Goal: Use online tool/utility: Utilize a website feature to perform a specific function

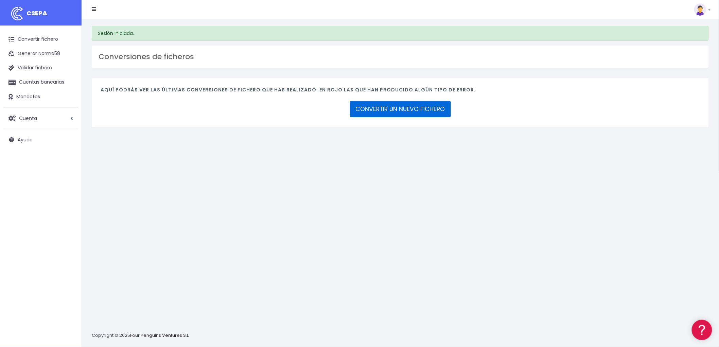
click at [399, 106] on link "CONVERTIR UN NUEVO FICHERO" at bounding box center [400, 109] width 101 height 16
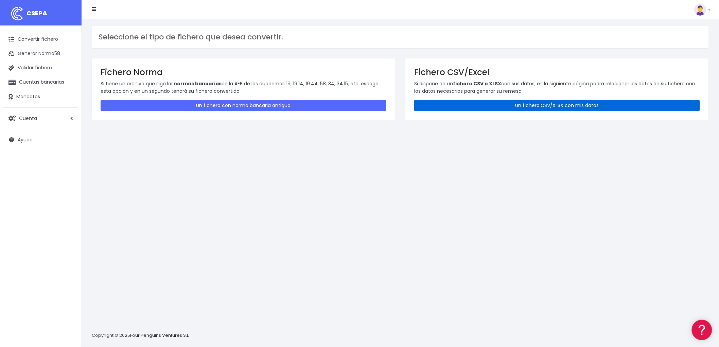
click at [586, 103] on link "Un fichero CSV/XLSX con mis datos" at bounding box center [557, 105] width 286 height 11
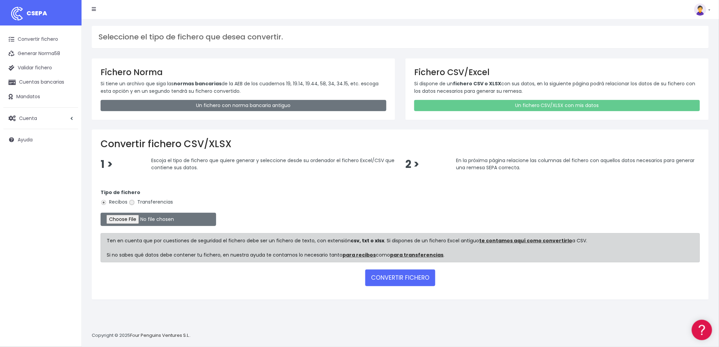
click at [130, 203] on input "Transferencias" at bounding box center [132, 202] width 6 height 6
radio input "true"
click at [113, 216] on input "file" at bounding box center [159, 219] width 116 height 13
type input "C:\fakepath\REMESA TRF ADV.csv"
click at [402, 272] on button "CONVERTIR FICHERO" at bounding box center [400, 278] width 70 height 16
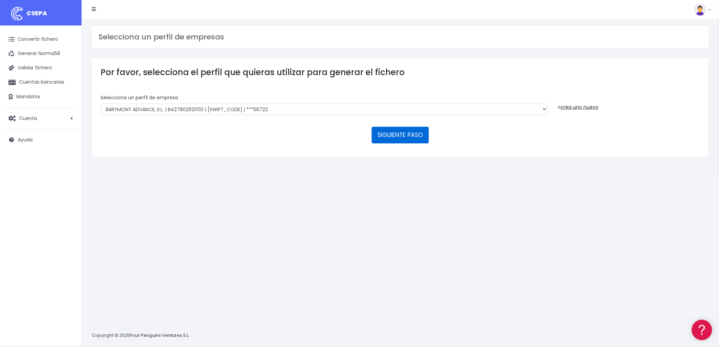
click at [393, 135] on button "SIGUIENTE PASO" at bounding box center [400, 135] width 57 height 16
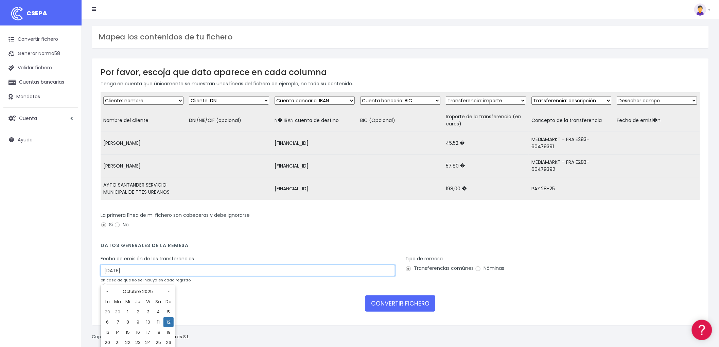
click at [138, 275] on input "12/10/2025" at bounding box center [248, 271] width 295 height 12
click at [147, 321] on td "10" at bounding box center [148, 322] width 10 height 10
type input "10/10/2025"
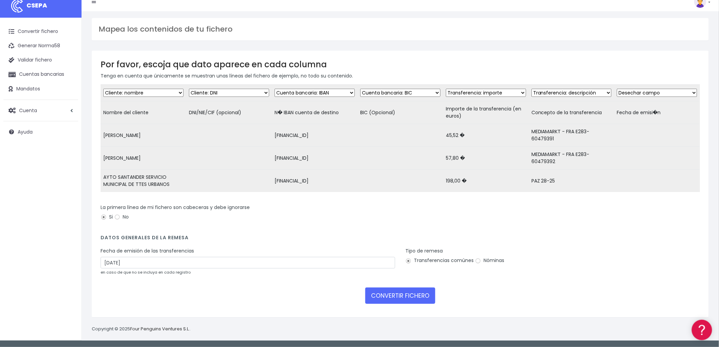
scroll to position [13, 0]
click at [419, 296] on button "CONVERTIR FICHERO" at bounding box center [400, 296] width 70 height 16
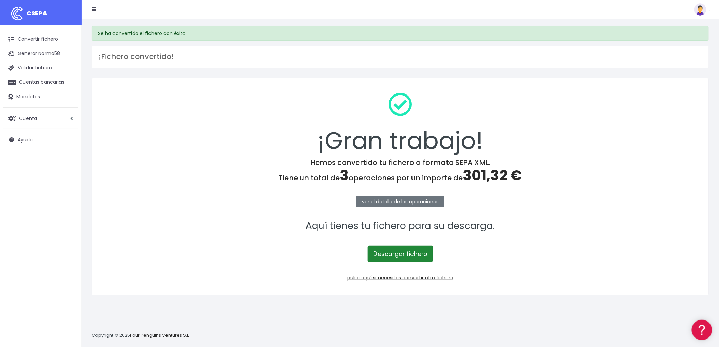
click at [406, 253] on link "Descargar fichero" at bounding box center [400, 254] width 65 height 16
click at [418, 276] on link "pulsa aquí si necesitas convertir otro fichero" at bounding box center [400, 277] width 106 height 7
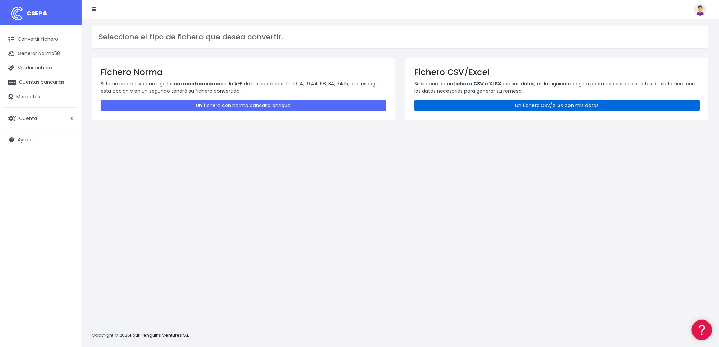
click at [548, 102] on link "Un fichero CSV/XLSX con mis datos" at bounding box center [557, 105] width 286 height 11
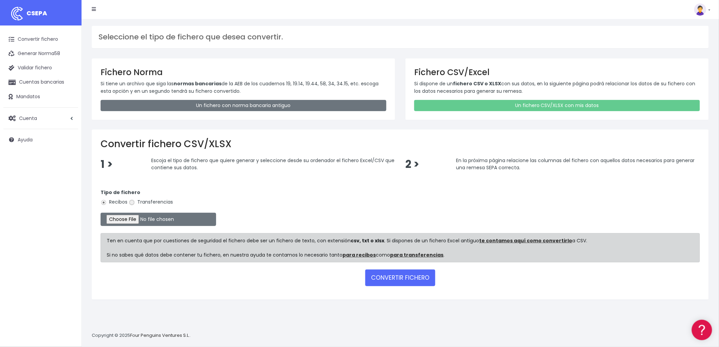
click at [134, 202] on input "Transferencias" at bounding box center [132, 202] width 6 height 6
radio input "true"
click at [123, 218] on input "file" at bounding box center [159, 219] width 116 height 13
type input "C:\fakepath\REMESA T RF BYA.csv"
click at [392, 276] on button "CONVERTIR FICHERO" at bounding box center [400, 278] width 70 height 16
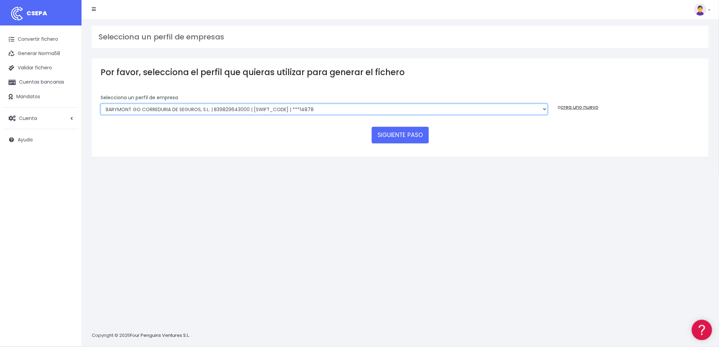
click at [541, 108] on select "BARYMONT GO CORREDURIA DE SEGUROS, S.L. | B39829643000 | [SWIFT_CODE] | ***1487…" at bounding box center [324, 110] width 447 height 12
select select "1549"
click at [101, 104] on select "BARYMONT GO CORREDURIA DE SEGUROS, S.L. | B39829643000 | BSABESBBXXX | ***14878…" at bounding box center [324, 110] width 447 height 12
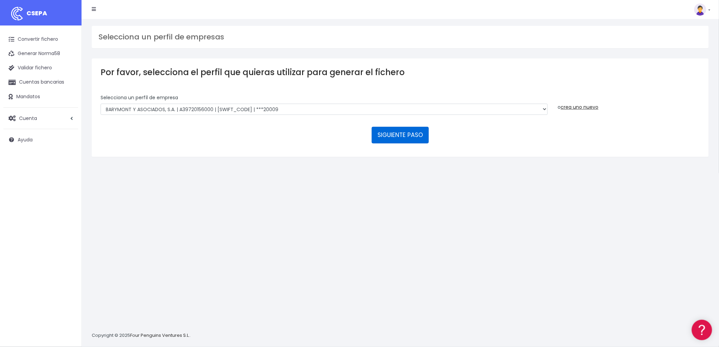
click at [410, 137] on button "SIGUIENTE PASO" at bounding box center [400, 135] width 57 height 16
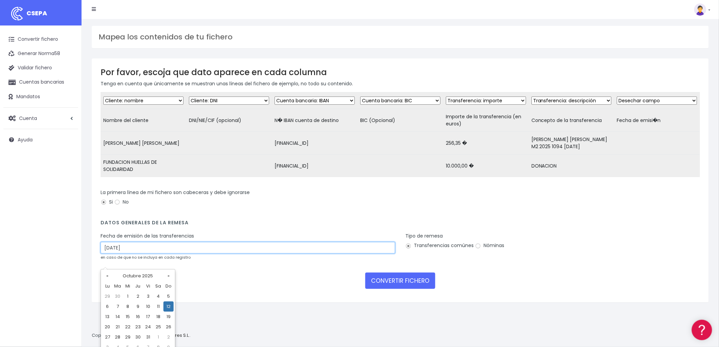
click at [138, 254] on input "12/10/2025" at bounding box center [248, 248] width 295 height 12
click at [148, 305] on td "10" at bounding box center [148, 306] width 10 height 10
type input "10/10/2025"
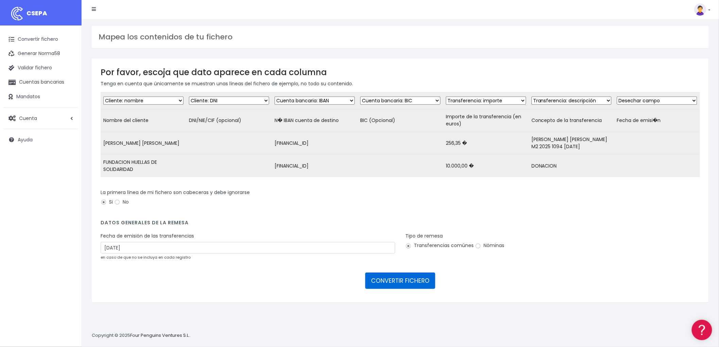
click at [395, 289] on button "CONVERTIR FICHERO" at bounding box center [400, 281] width 70 height 16
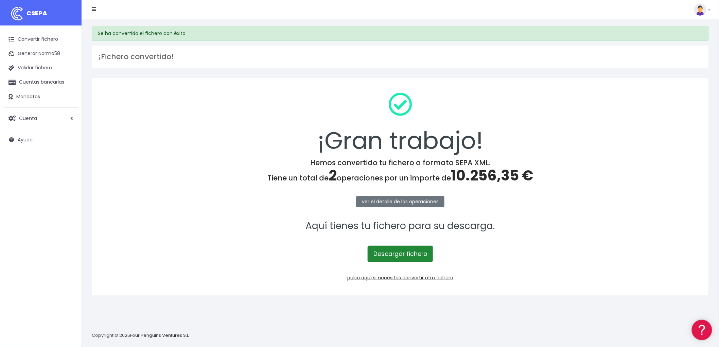
click at [395, 250] on link "Descargar fichero" at bounding box center [400, 254] width 65 height 16
